Goal: Transaction & Acquisition: Purchase product/service

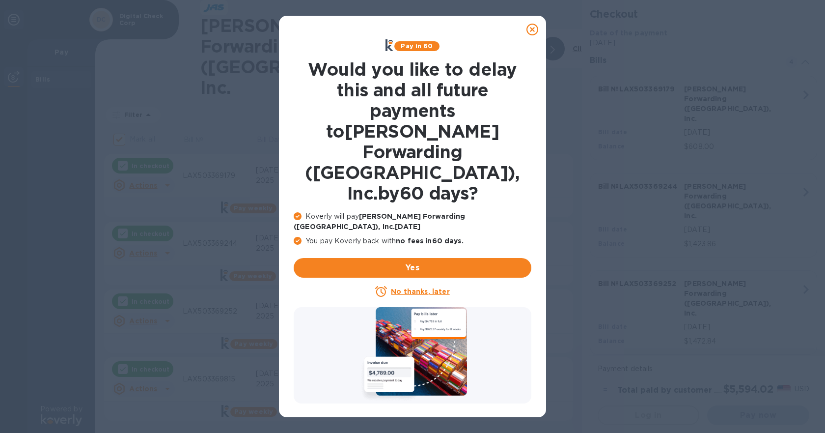
click at [387, 285] on icon at bounding box center [381, 291] width 12 height 12
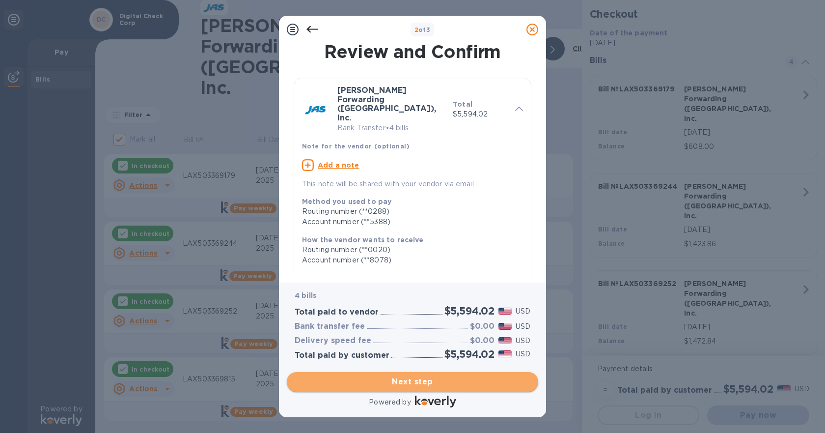
click at [386, 384] on span "Next step" at bounding box center [413, 382] width 236 height 12
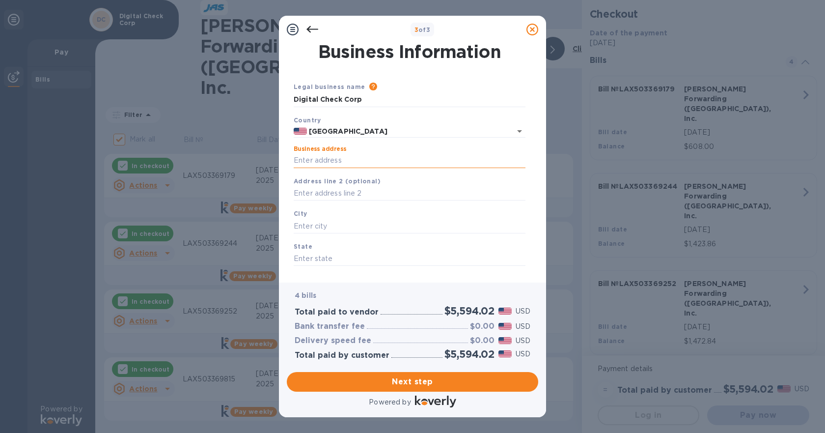
click at [344, 161] on input "Business address" at bounding box center [410, 160] width 232 height 15
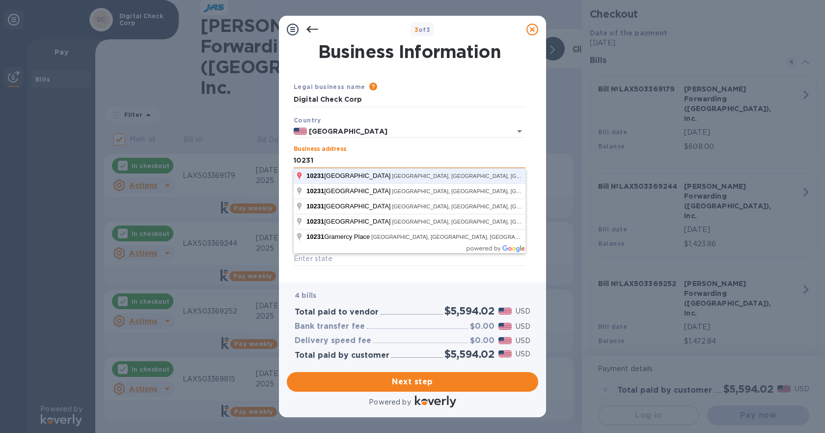
type input "[STREET_ADDRESS]"
type input "[GEOGRAPHIC_DATA]"
type input "CA"
type input "91730"
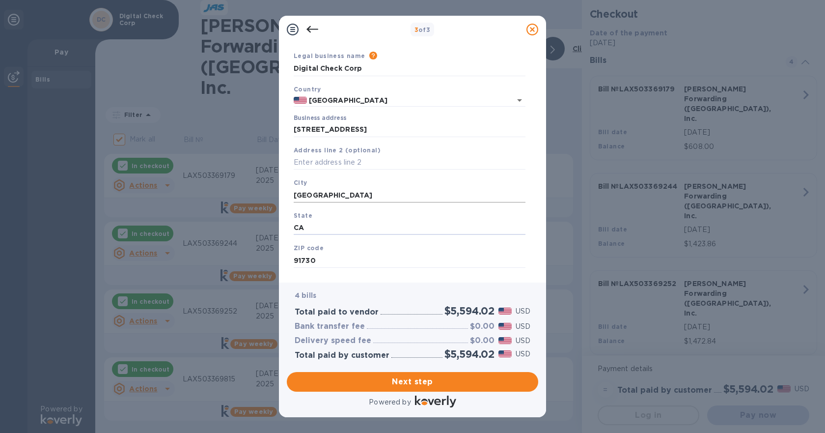
scroll to position [48, 0]
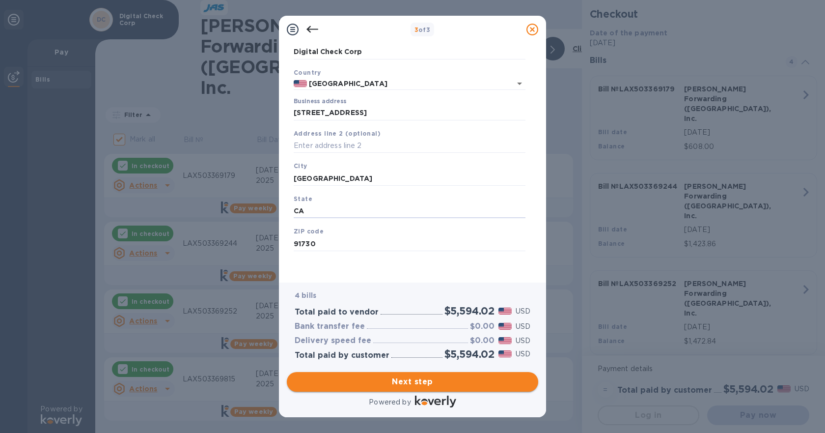
click at [450, 383] on span "Next step" at bounding box center [413, 382] width 236 height 12
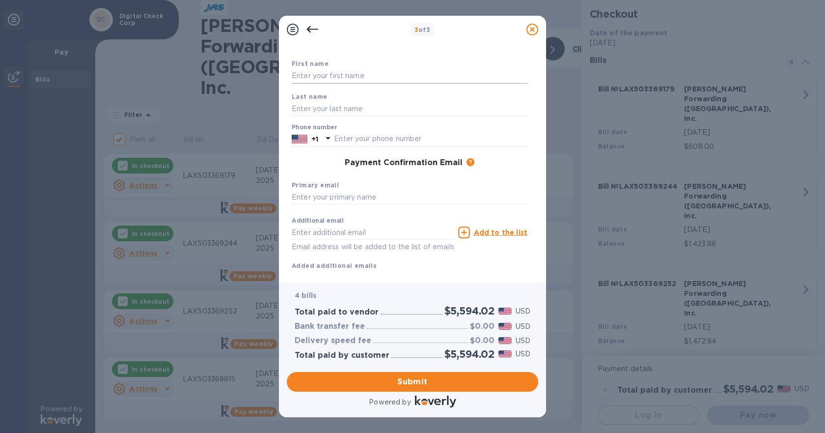
click at [308, 77] on input "text" at bounding box center [410, 76] width 236 height 15
type input "i"
type input "[PERSON_NAME]"
type input "Fahilga"
type input "9099455106"
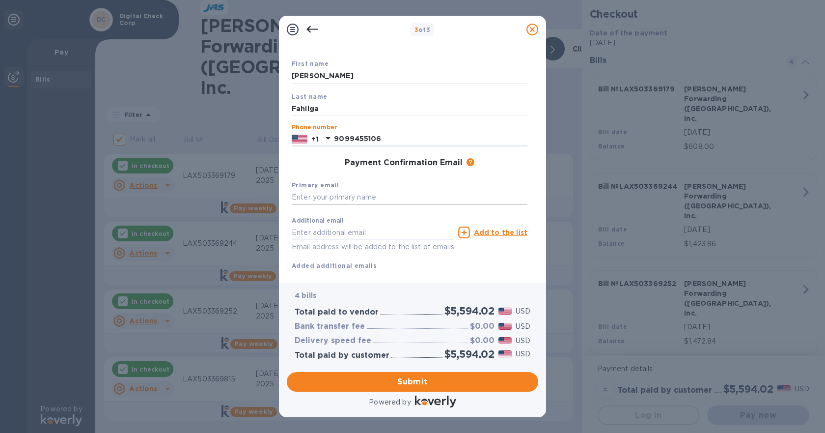
click at [345, 193] on input "text" at bounding box center [410, 197] width 236 height 15
type input "[EMAIL_ADDRESS][DOMAIN_NAME]"
click at [430, 379] on span "Submit" at bounding box center [413, 382] width 236 height 12
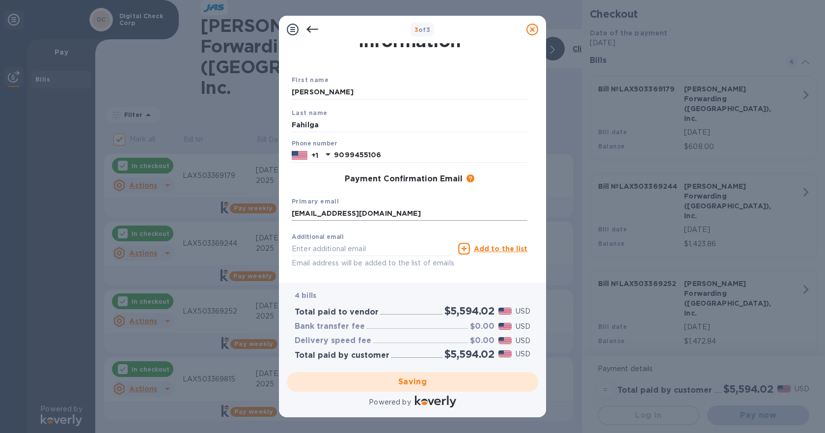
scroll to position [71, 0]
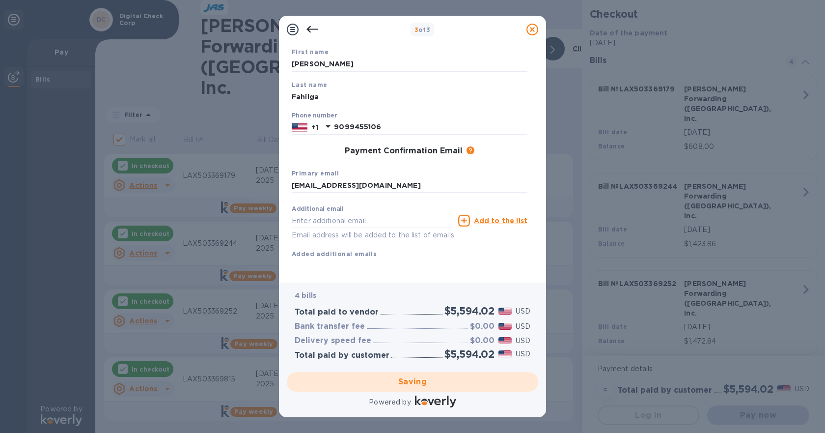
checkbox input "false"
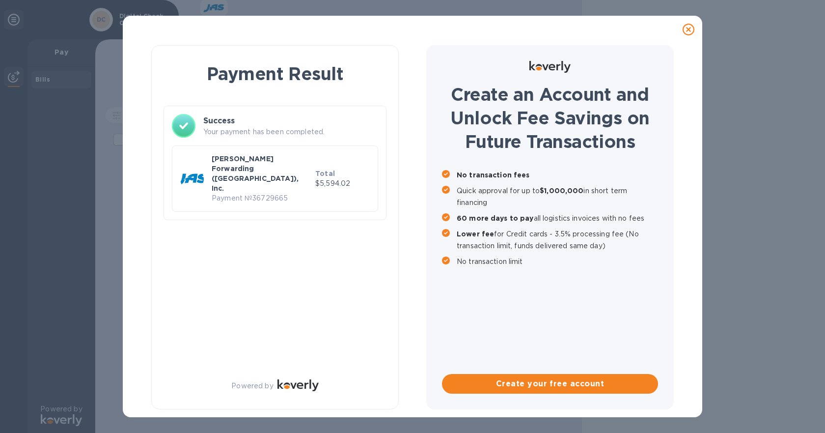
scroll to position [0, 0]
click at [694, 27] on icon at bounding box center [689, 30] width 12 height 12
